Goal: Task Accomplishment & Management: Manage account settings

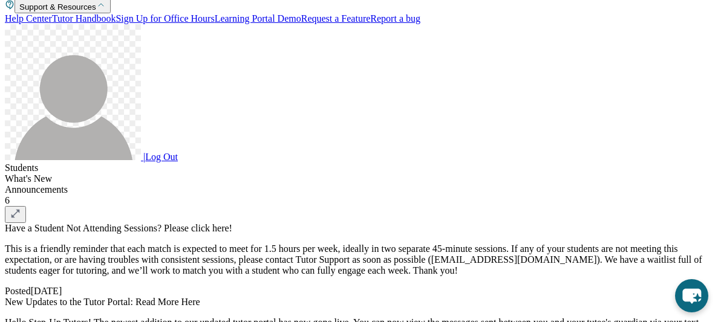
scroll to position [313, 0]
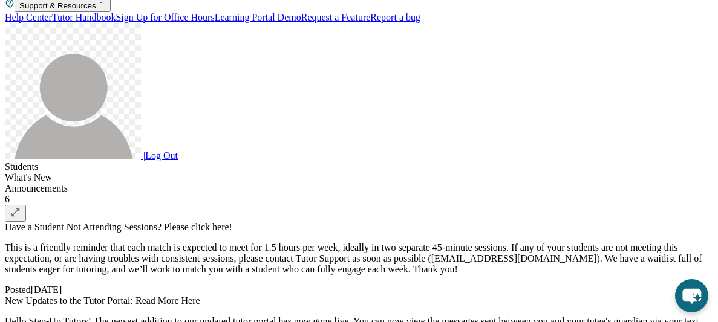
drag, startPoint x: 520, startPoint y: 278, endPoint x: 635, endPoint y: 242, distance: 121.0
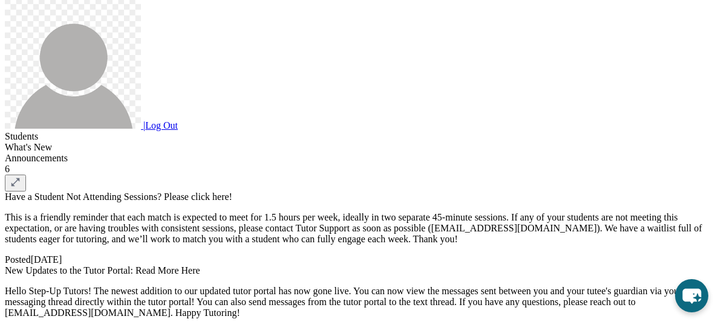
scroll to position [345, 0]
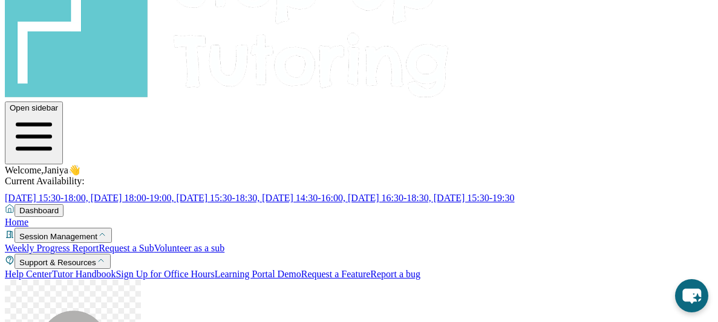
scroll to position [51, 0]
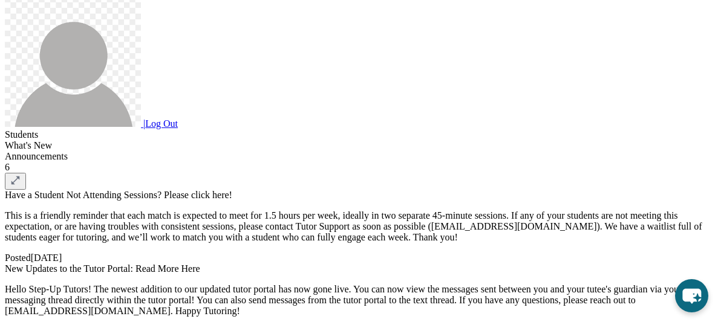
scroll to position [0, 0]
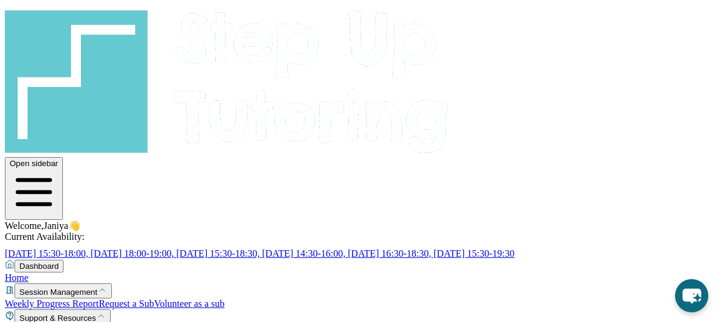
click at [30, 34] on img at bounding box center [227, 80] width 445 height 150
click at [80, 221] on span "Welcome, Janiya 👋" at bounding box center [43, 226] width 76 height 10
click at [107, 25] on img at bounding box center [227, 80] width 445 height 150
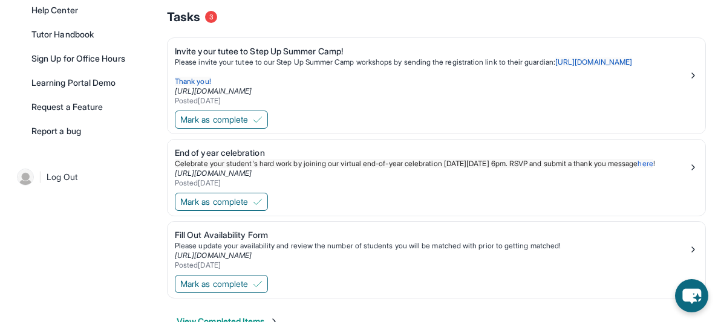
scroll to position [346, 0]
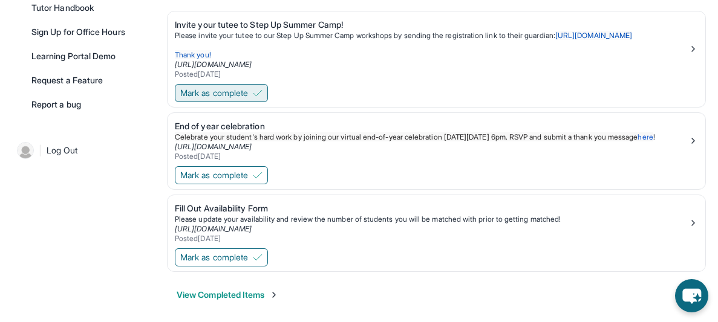
click at [261, 98] on img at bounding box center [258, 93] width 10 height 10
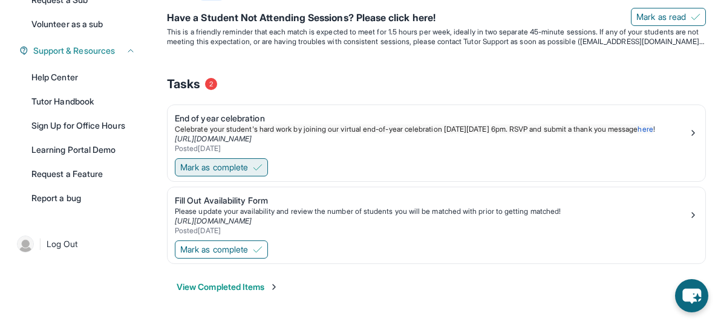
click at [245, 161] on button "Mark as complete" at bounding box center [221, 167] width 93 height 18
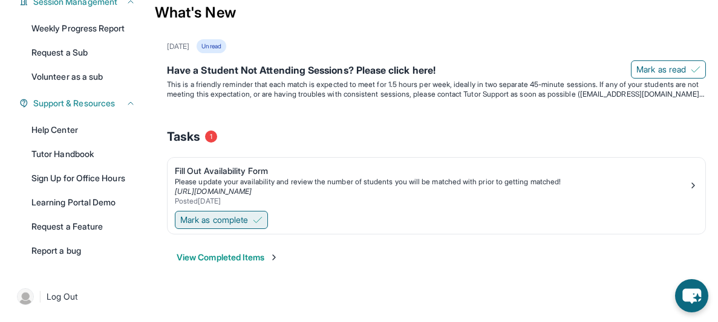
scroll to position [209, 0]
click at [233, 218] on span "Mark as complete" at bounding box center [214, 220] width 68 height 12
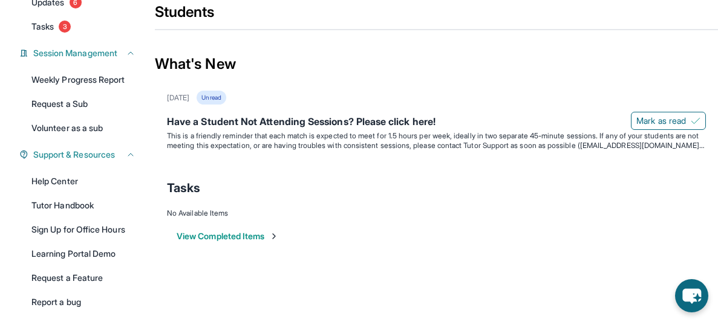
scroll to position [148, 0]
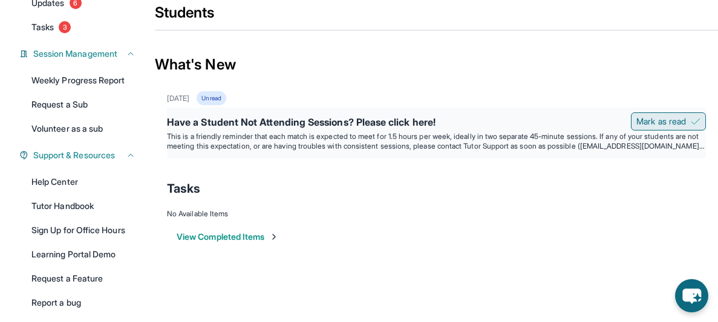
click at [661, 125] on span "Mark as read" at bounding box center [661, 121] width 50 height 12
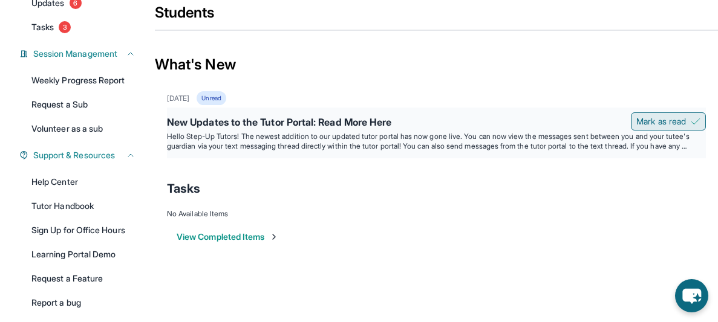
click at [676, 123] on button "Mark as read" at bounding box center [668, 121] width 75 height 18
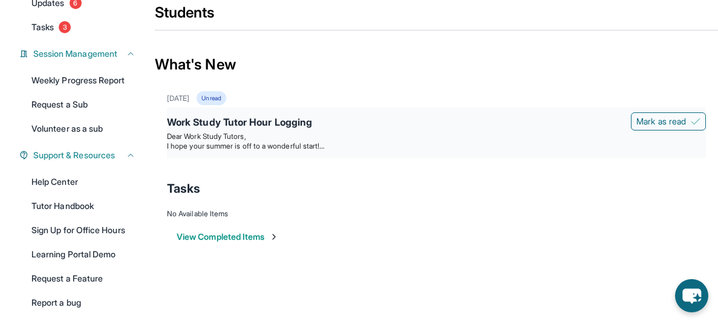
click at [531, 141] on p "Dear Work Study Tutors," at bounding box center [436, 137] width 539 height 10
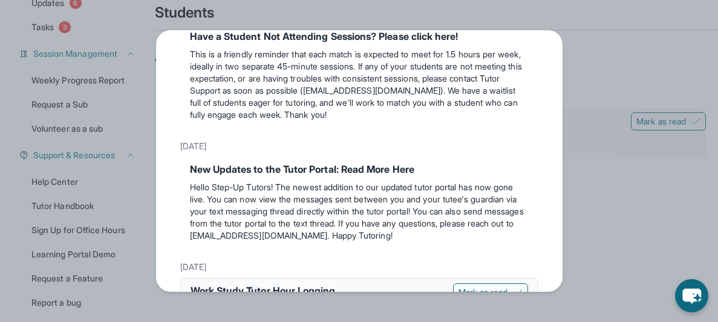
scroll to position [0, 0]
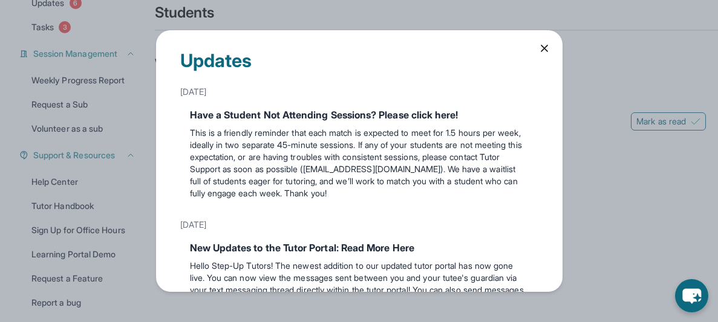
click at [666, 305] on div "Updates [DATE] Have a Student Not Attending Sessions? Please click here! This i…" at bounding box center [359, 161] width 718 height 322
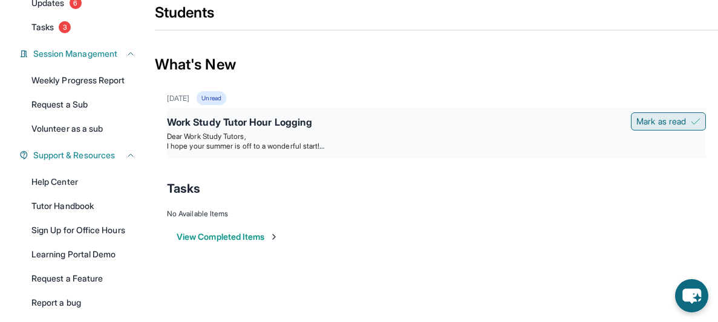
click at [667, 128] on span "Mark as read" at bounding box center [661, 121] width 50 height 12
click at [667, 132] on div "Work Study Tutor Hour Logging" at bounding box center [436, 123] width 539 height 17
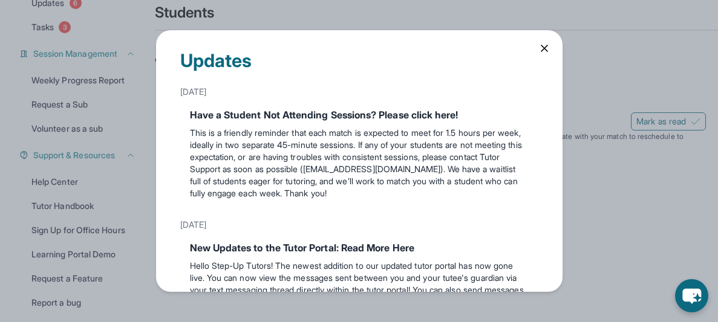
click at [667, 136] on div "Updates [DATE] Have a Student Not Attending Sessions? Please click here! This i…" at bounding box center [359, 161] width 718 height 322
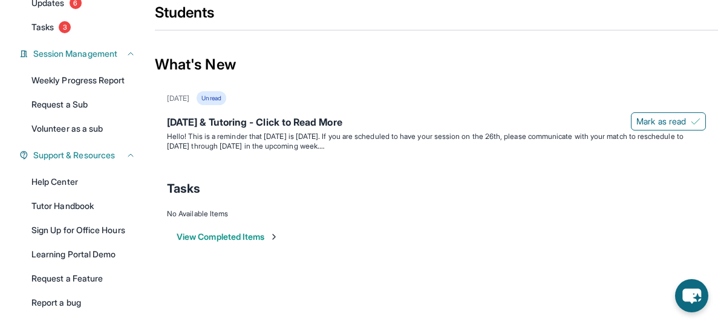
click at [667, 128] on span "Mark as read" at bounding box center [661, 121] width 50 height 12
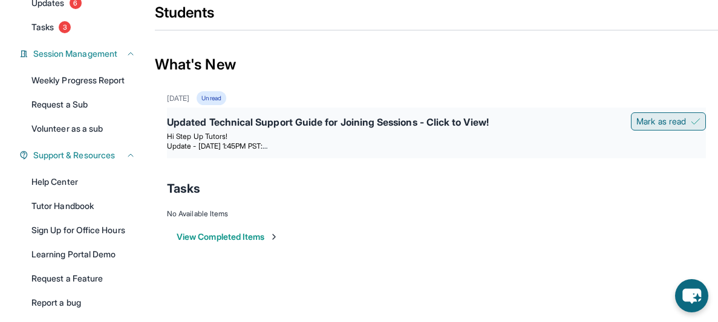
click at [678, 131] on button "Mark as read" at bounding box center [668, 121] width 75 height 18
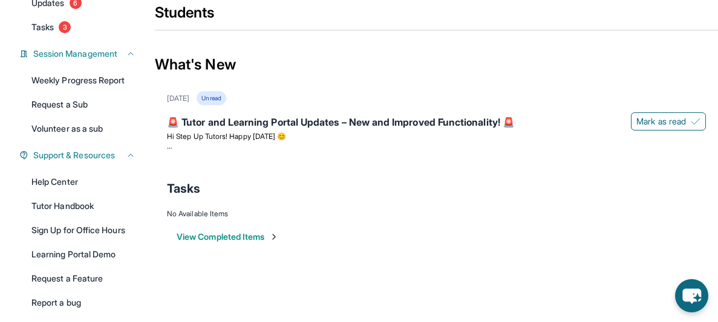
click at [678, 131] on button "Mark as read" at bounding box center [668, 121] width 75 height 18
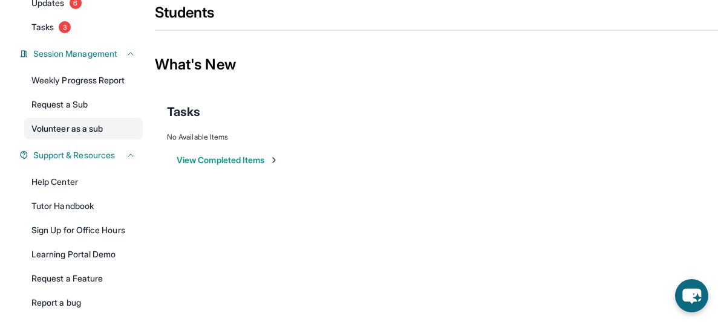
click at [106, 140] on link "Volunteer as a sub" at bounding box center [83, 129] width 118 height 22
